Goal: Transaction & Acquisition: Purchase product/service

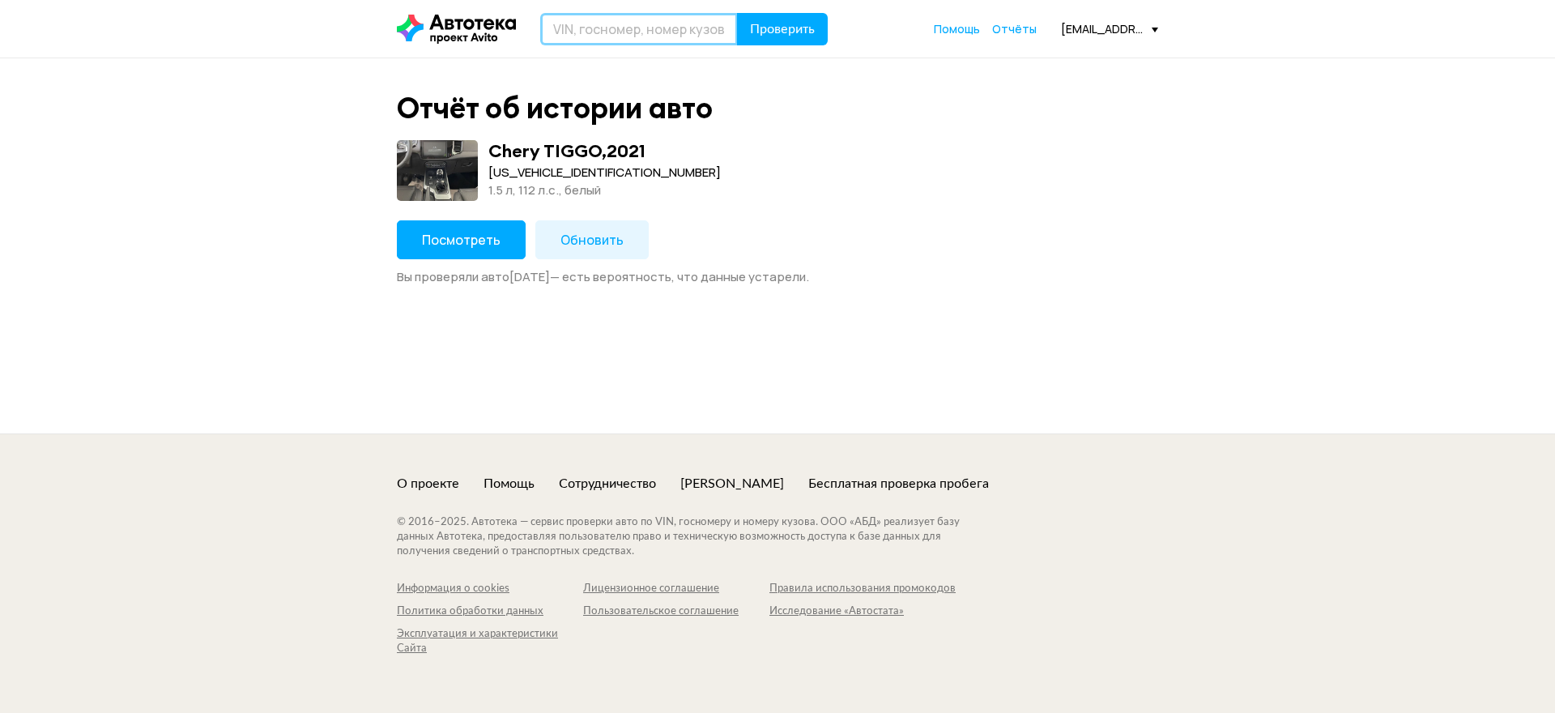
click at [579, 20] on input "text" at bounding box center [639, 29] width 198 height 32
type input "Е814АВ126"
click at [784, 16] on button "Проверить" at bounding box center [782, 29] width 91 height 32
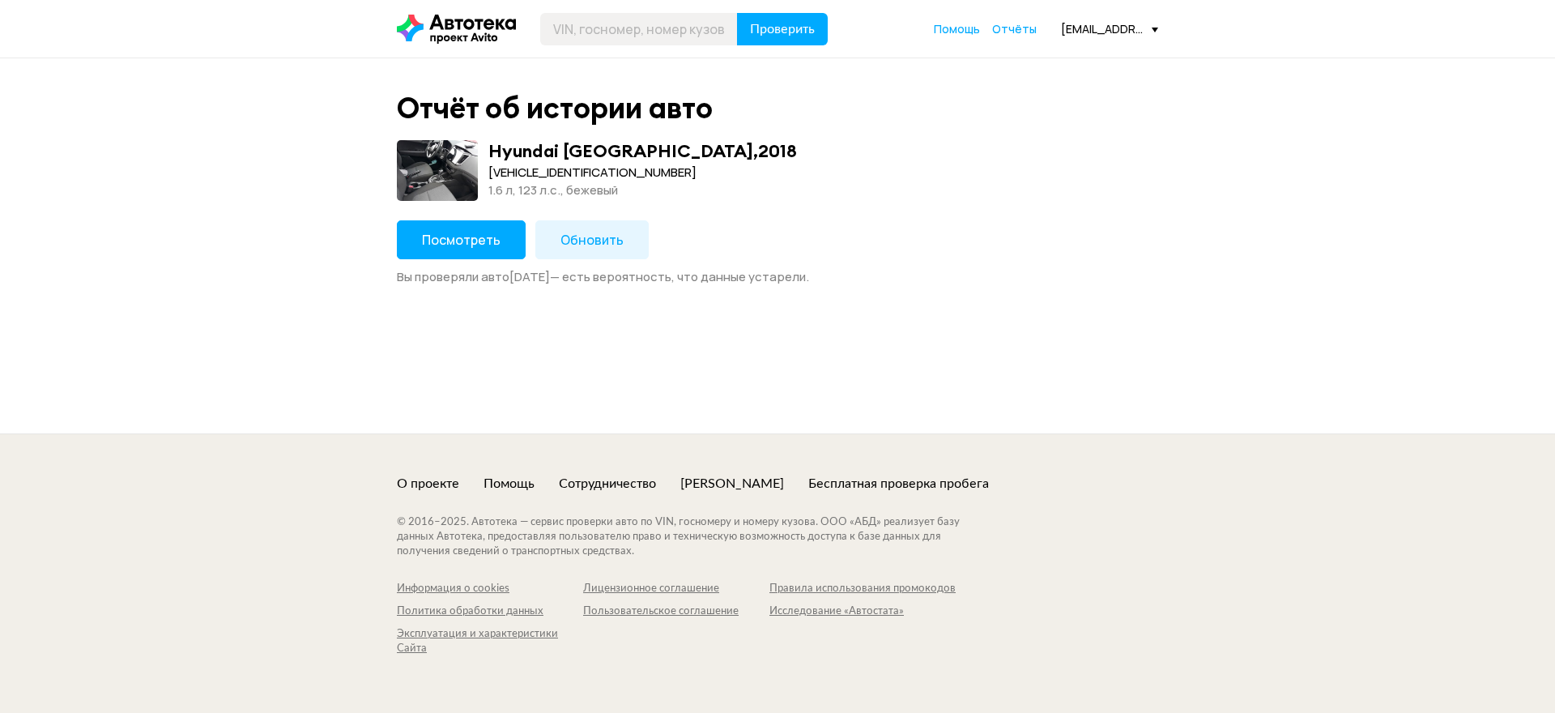
click at [583, 241] on span "Обновить" at bounding box center [591, 240] width 63 height 18
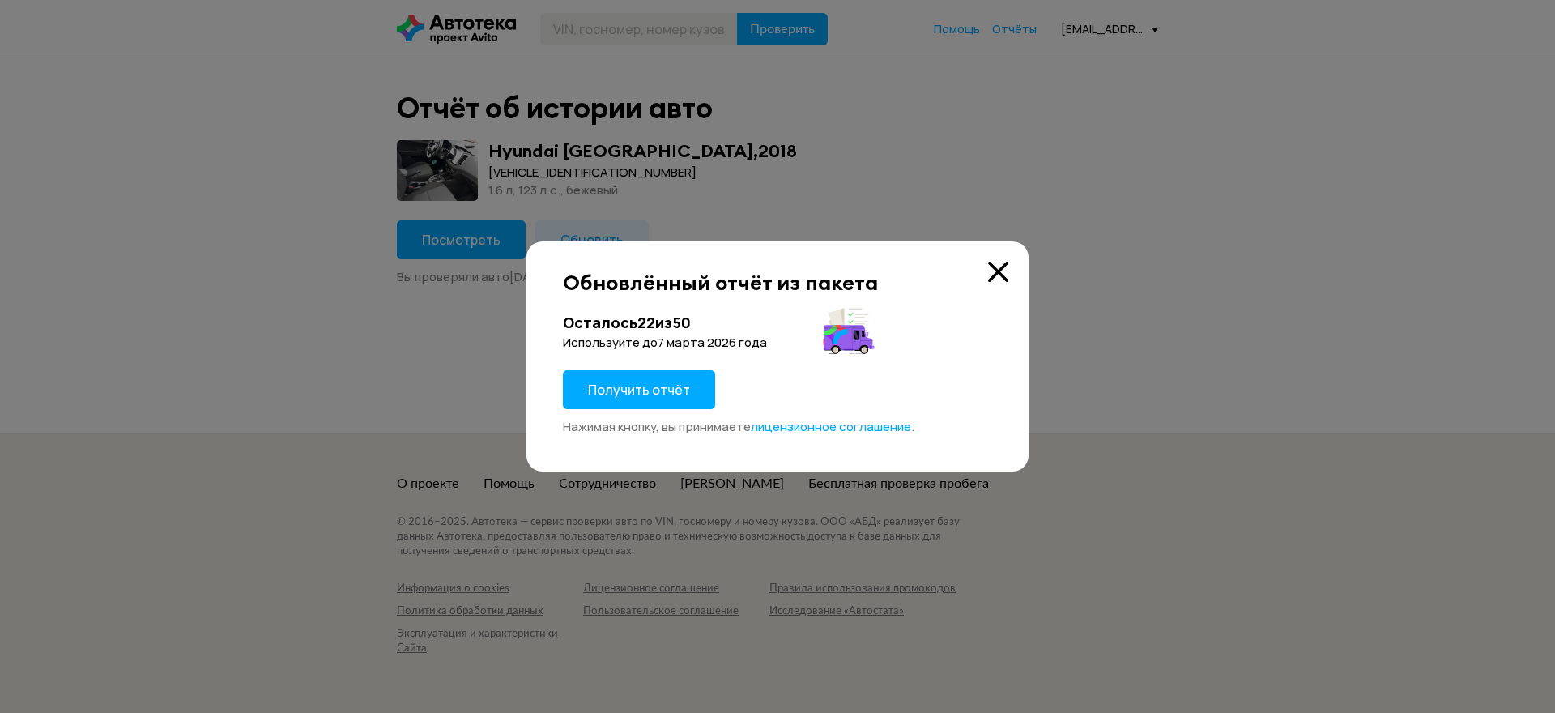
click at [620, 387] on span "Получить отчёт" at bounding box center [639, 390] width 102 height 18
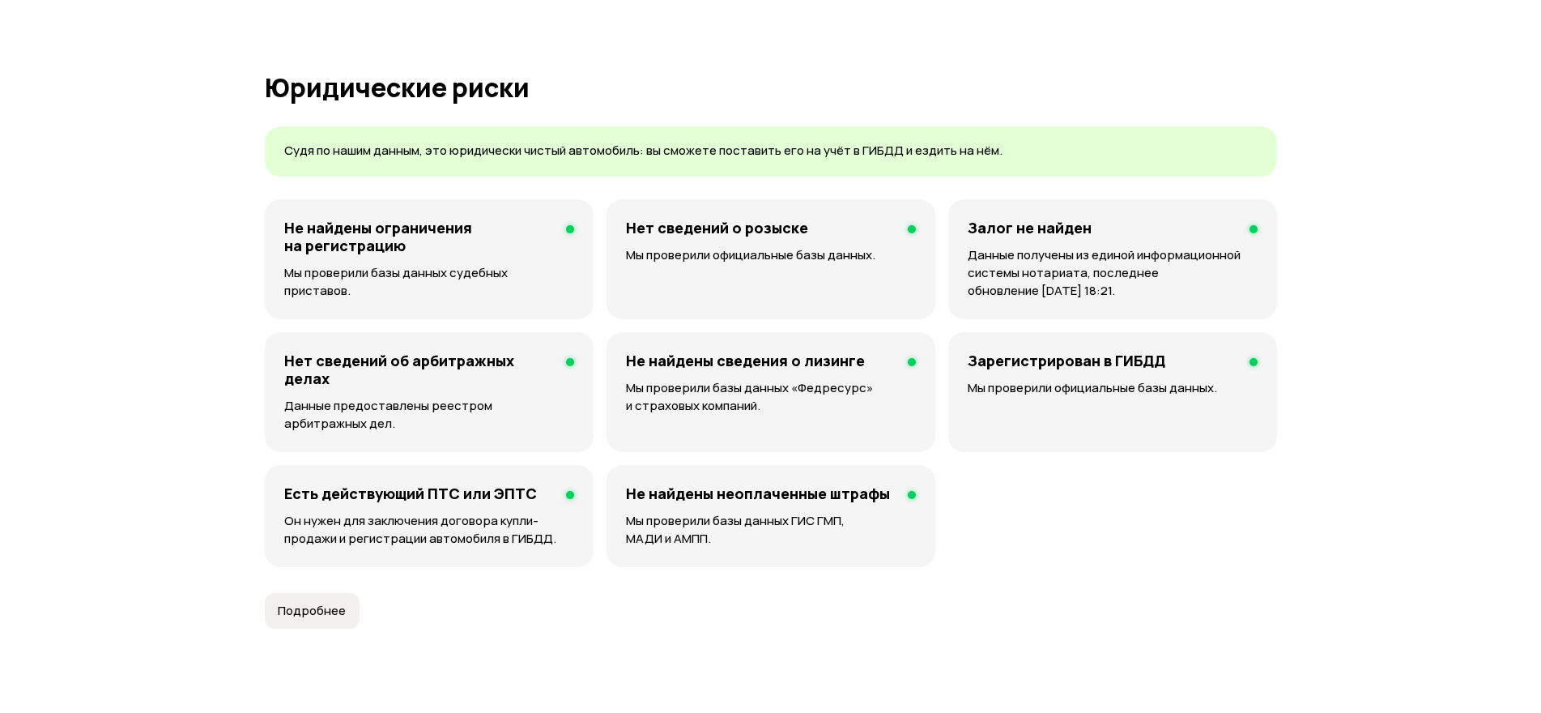
scroll to position [648, 0]
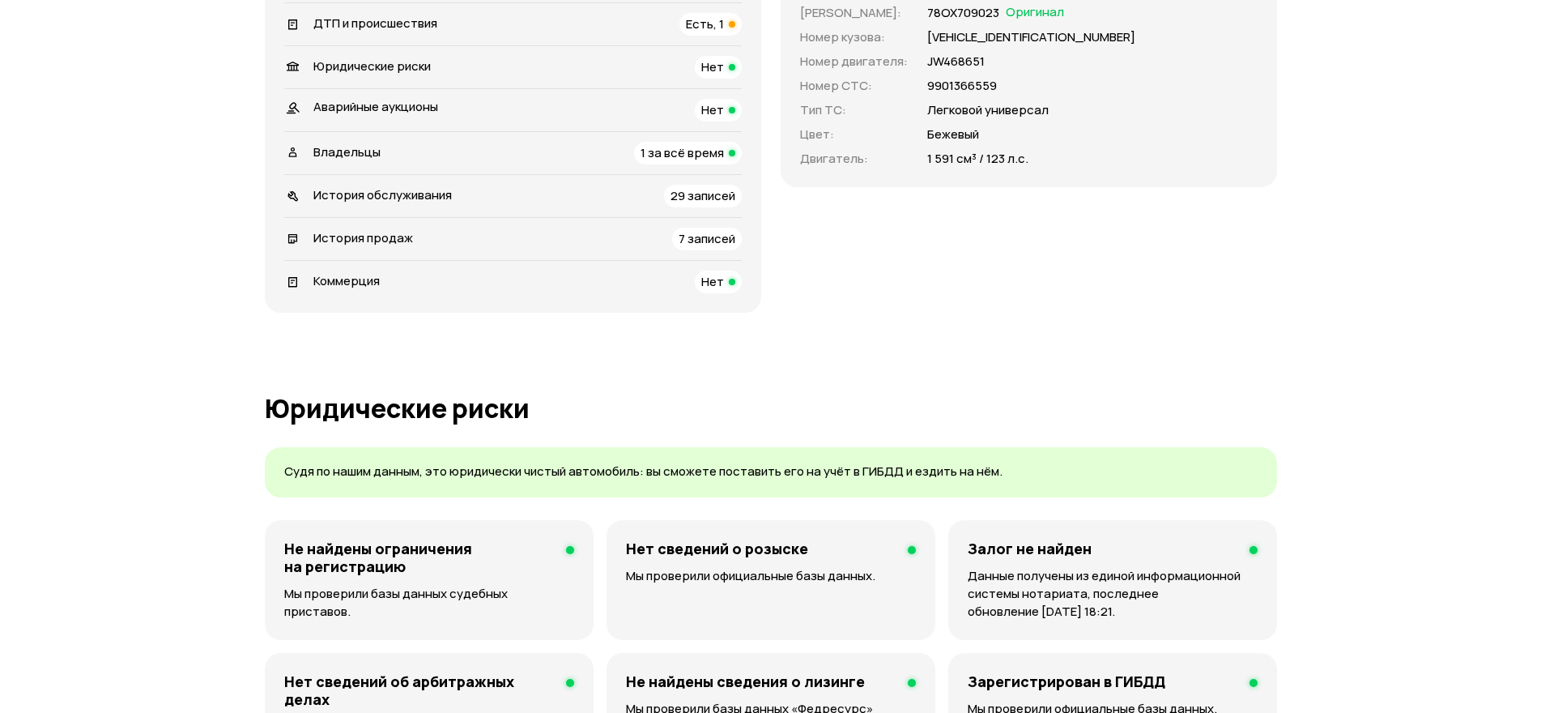
click at [724, 32] on span "Есть, 1" at bounding box center [705, 23] width 38 height 17
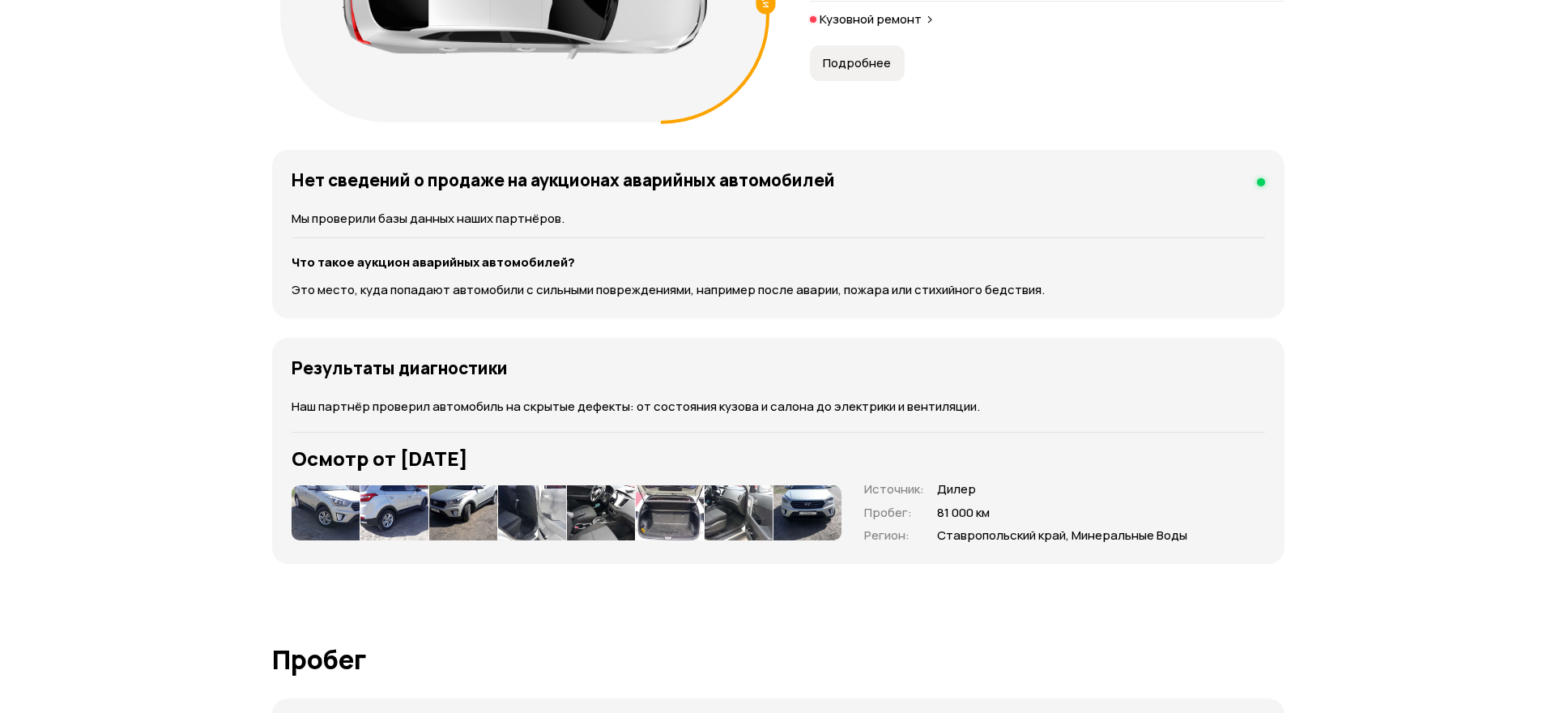
scroll to position [2082, 0]
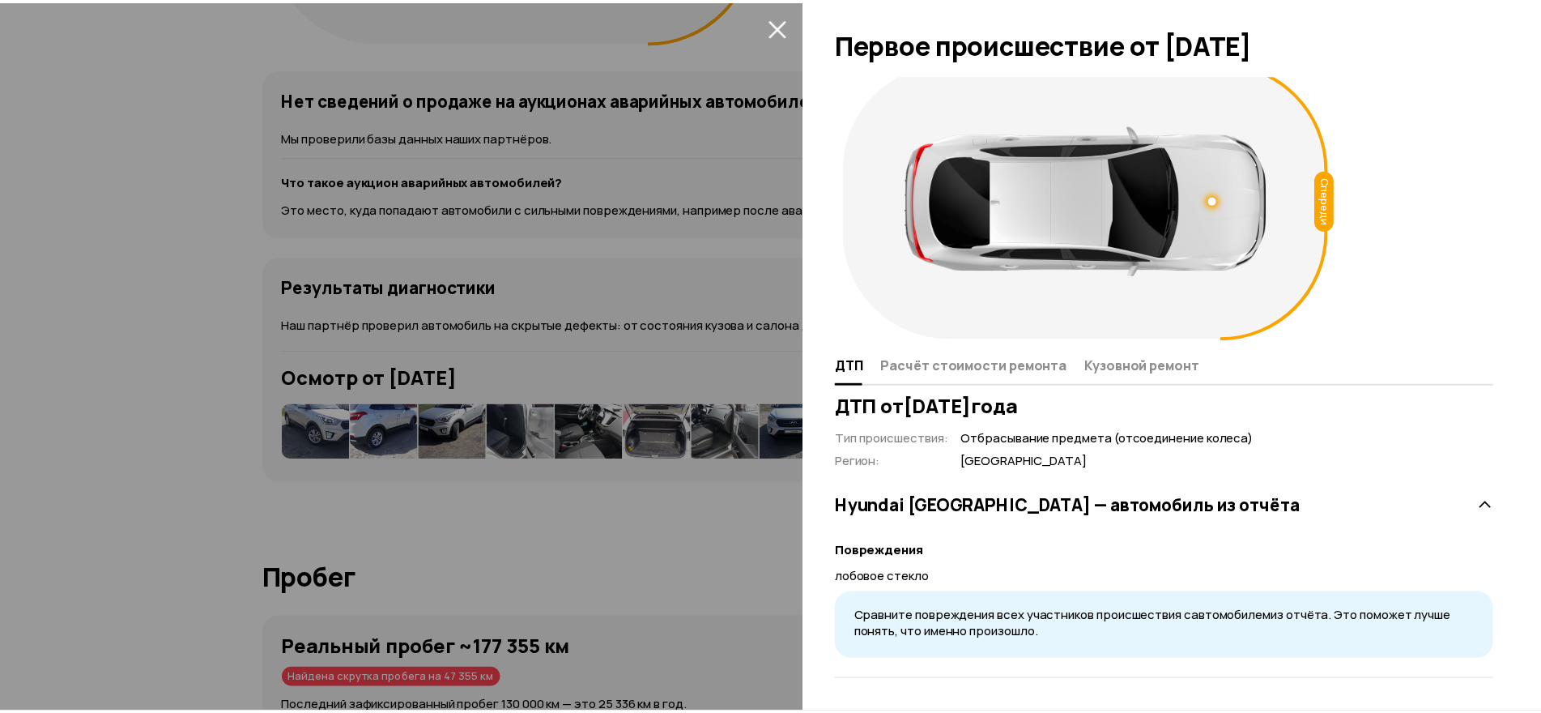
scroll to position [0, 0]
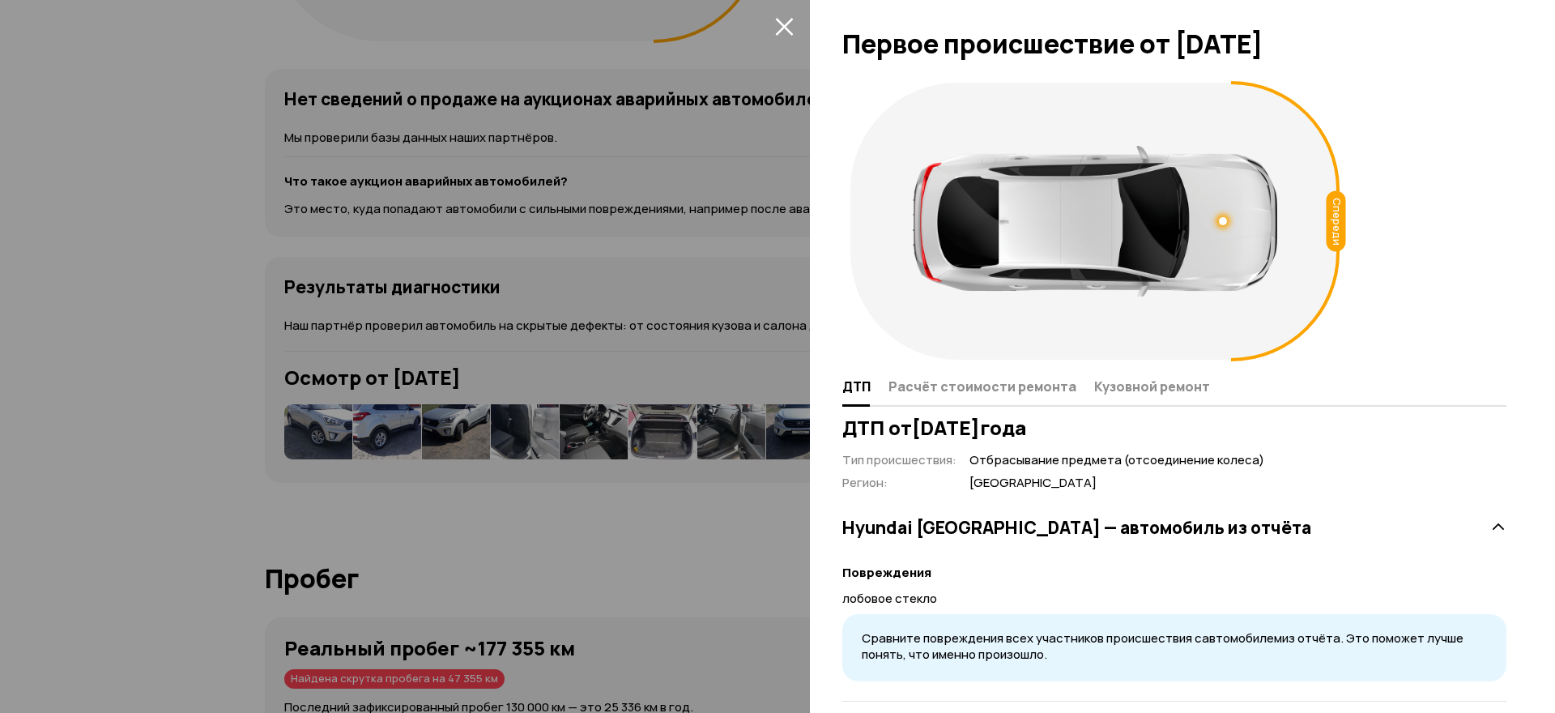
click at [573, 336] on div at bounding box center [777, 356] width 1555 height 713
